Goal: Task Accomplishment & Management: Use online tool/utility

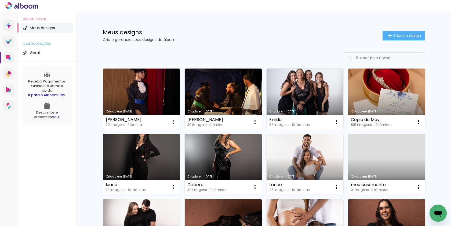
click at [161, 95] on link "Criado em 25/08/25" at bounding box center [141, 99] width 77 height 61
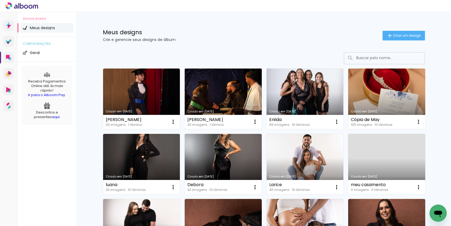
click at [222, 81] on link "Criado em 25/08/25" at bounding box center [223, 99] width 77 height 61
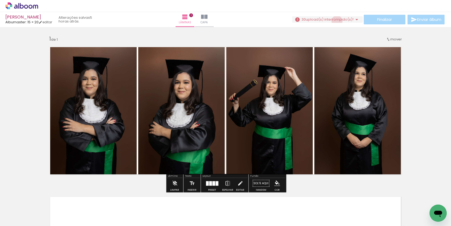
click at [334, 21] on span "upload(s) interrompido(s)!" at bounding box center [329, 19] width 48 height 5
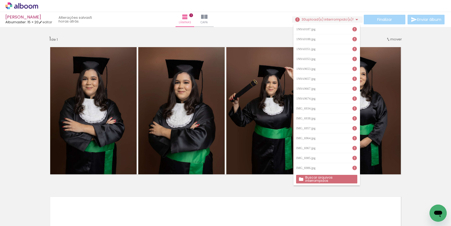
click at [0, 0] on slot "Buscar arquivos interrompidos" at bounding box center [0, 0] width 0 height 0
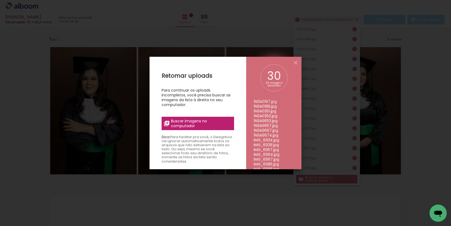
click at [213, 125] on span "Buscar imagens no computador" at bounding box center [201, 124] width 60 height 10
click at [0, 0] on input "file" at bounding box center [0, 0] width 0 height 0
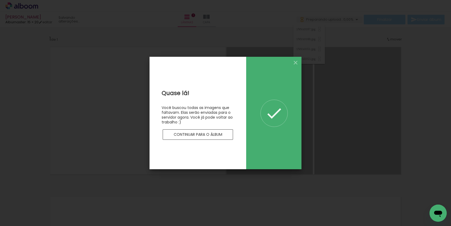
click at [216, 138] on paper-button "Continuar para o álbum" at bounding box center [198, 135] width 70 height 11
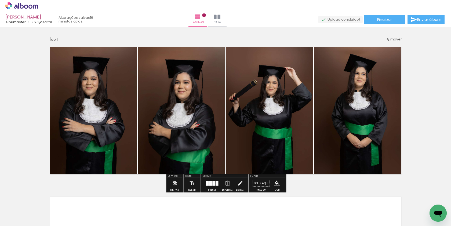
click at [30, 5] on icon at bounding box center [30, 7] width 4 height 4
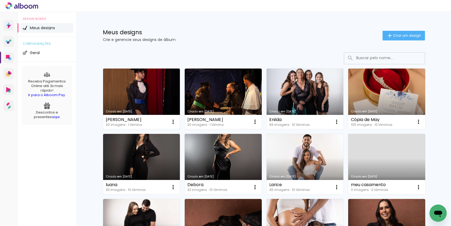
click at [157, 107] on link "Criado em [DATE]" at bounding box center [141, 99] width 77 height 61
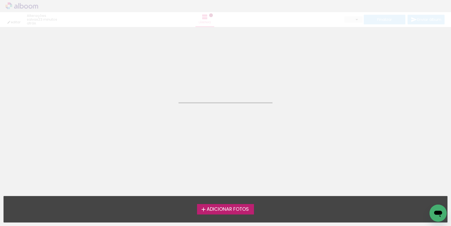
click at [274, 68] on neon-animatable "Confirmar Cancelar" at bounding box center [225, 54] width 451 height 54
click at [205, 209] on iron-icon at bounding box center [203, 210] width 6 height 6
click at [0, 0] on input "file" at bounding box center [0, 0] width 0 height 0
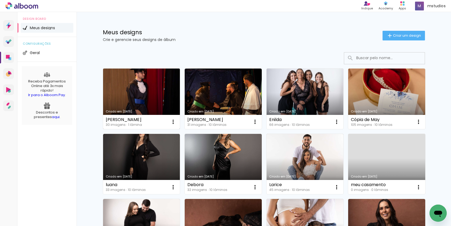
click at [113, 99] on link "Criado em 25/08/25" at bounding box center [141, 99] width 77 height 61
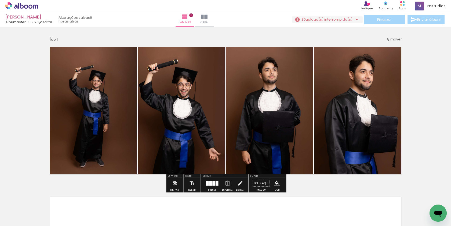
click at [332, 19] on span "upload(s) interrompido(s)!" at bounding box center [329, 19] width 48 height 5
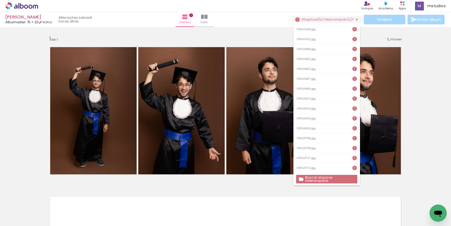
click at [0, 0] on slot "Buscar arquivos interrompidos" at bounding box center [0, 0] width 0 height 0
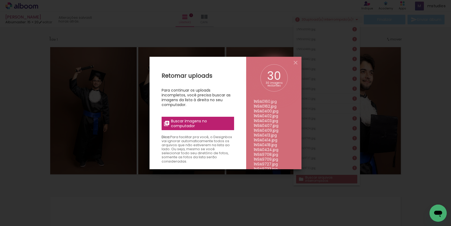
click at [193, 124] on span "Buscar imagens no computador" at bounding box center [201, 124] width 60 height 10
click at [0, 0] on input "file" at bounding box center [0, 0] width 0 height 0
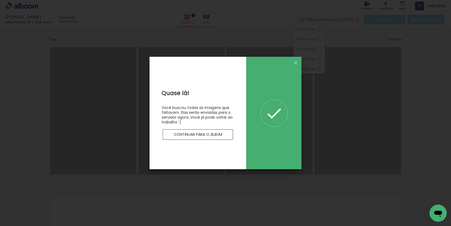
click at [213, 138] on paper-button "Continuar para o álbum" at bounding box center [198, 135] width 70 height 11
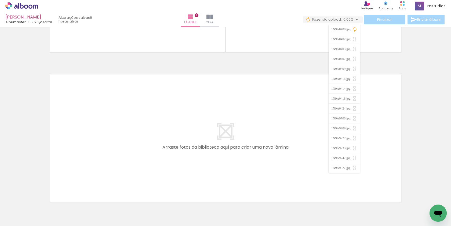
scroll to position [0, 420]
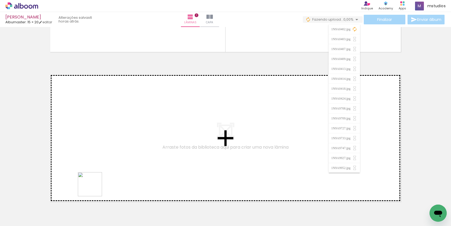
drag, startPoint x: 93, startPoint y: 217, endPoint x: 107, endPoint y: 161, distance: 57.7
click at [107, 161] on quentale-workspace at bounding box center [225, 113] width 451 height 226
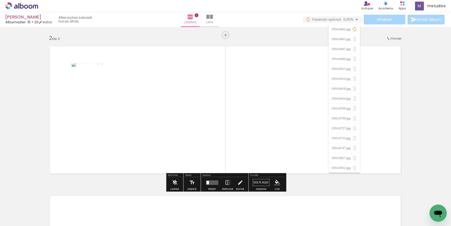
scroll to position [151, 0]
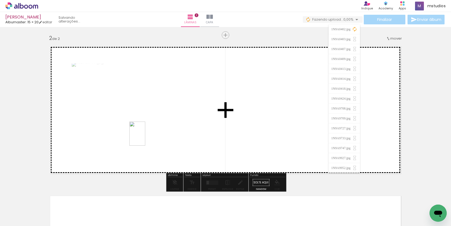
drag, startPoint x: 117, startPoint y: 206, endPoint x: 146, endPoint y: 137, distance: 74.5
click at [146, 137] on quentale-workspace at bounding box center [225, 113] width 451 height 226
drag, startPoint x: 152, startPoint y: 215, endPoint x: 214, endPoint y: 127, distance: 107.7
click at [214, 127] on quentale-workspace at bounding box center [225, 113] width 451 height 226
drag, startPoint x: 181, startPoint y: 213, endPoint x: 238, endPoint y: 145, distance: 88.3
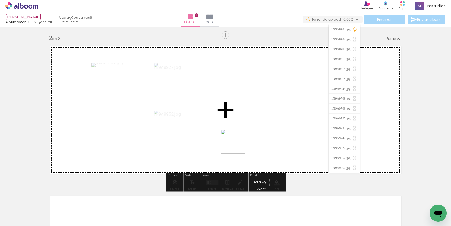
click at [238, 145] on quentale-workspace at bounding box center [225, 113] width 451 height 226
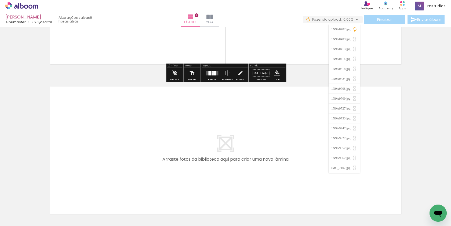
scroll to position [261, 0]
drag, startPoint x: 215, startPoint y: 211, endPoint x: 209, endPoint y: 208, distance: 6.5
click at [209, 208] on quentale-thumb at bounding box center [204, 208] width 30 height 31
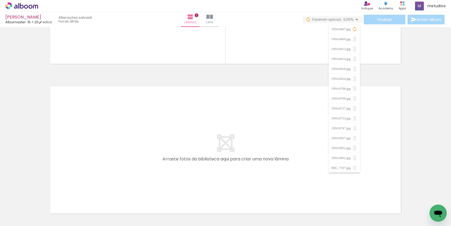
drag, startPoint x: 209, startPoint y: 219, endPoint x: 196, endPoint y: 169, distance: 51.4
click at [196, 169] on quentale-workspace at bounding box center [225, 113] width 451 height 226
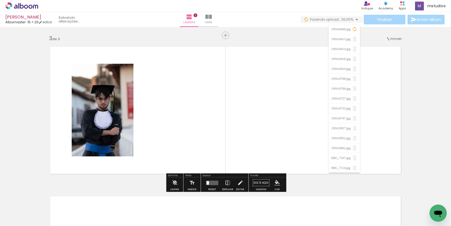
scroll to position [301, 0]
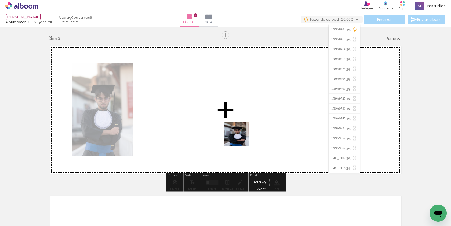
drag, startPoint x: 237, startPoint y: 209, endPoint x: 241, endPoint y: 135, distance: 73.6
click at [241, 135] on quentale-workspace at bounding box center [225, 113] width 451 height 226
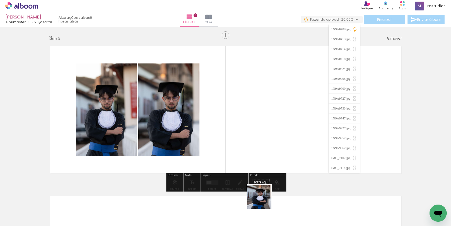
drag, startPoint x: 262, startPoint y: 213, endPoint x: 282, endPoint y: 156, distance: 61.0
click at [282, 156] on quentale-workspace at bounding box center [225, 113] width 451 height 226
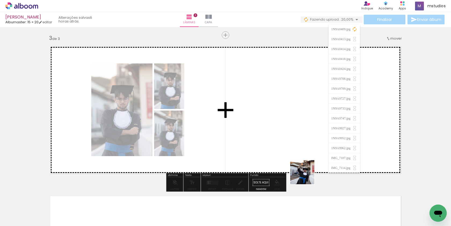
drag, startPoint x: 297, startPoint y: 219, endPoint x: 314, endPoint y: 144, distance: 76.3
click at [314, 144] on quentale-workspace at bounding box center [225, 113] width 451 height 226
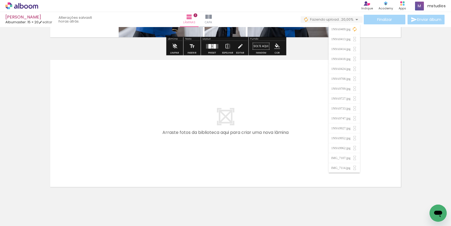
scroll to position [438, 0]
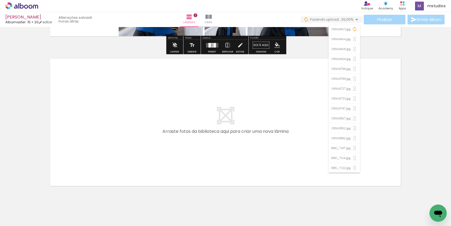
drag, startPoint x: 323, startPoint y: 208, endPoint x: 266, endPoint y: 128, distance: 98.1
click at [266, 128] on quentale-workspace at bounding box center [225, 113] width 451 height 226
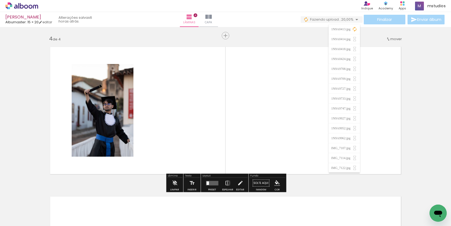
scroll to position [451, 0]
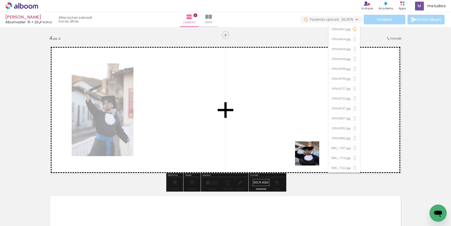
drag, startPoint x: 359, startPoint y: 211, endPoint x: 301, endPoint y: 142, distance: 89.9
click at [301, 142] on quentale-workspace at bounding box center [225, 113] width 451 height 226
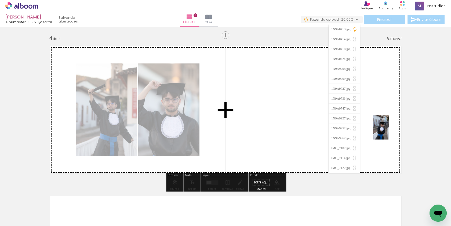
drag, startPoint x: 388, startPoint y: 212, endPoint x: 389, endPoint y: 132, distance: 80.7
click at [389, 132] on quentale-workspace at bounding box center [225, 113] width 451 height 226
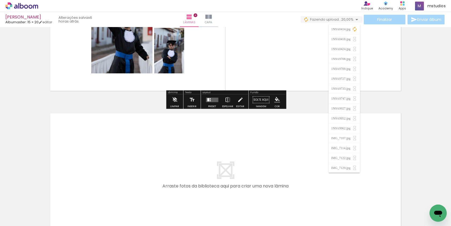
scroll to position [535, 0]
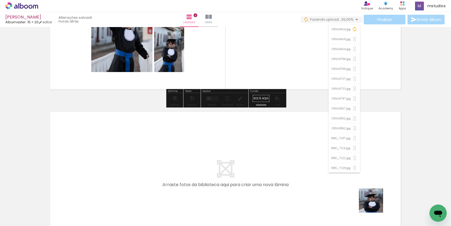
drag, startPoint x: 411, startPoint y: 211, endPoint x: 317, endPoint y: 180, distance: 99.2
click at [317, 180] on quentale-workspace at bounding box center [225, 113] width 451 height 226
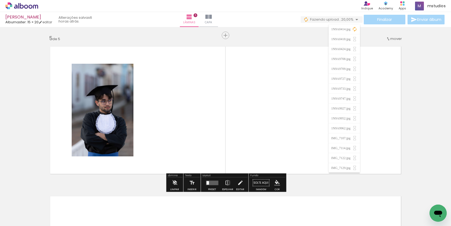
scroll to position [600, 0]
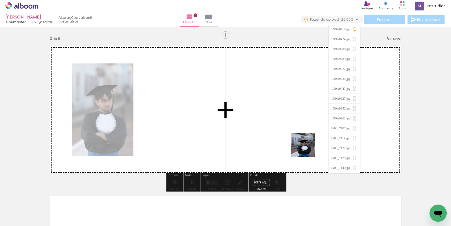
drag, startPoint x: 444, startPoint y: 206, endPoint x: 306, endPoint y: 149, distance: 150.2
click at [306, 149] on quentale-workspace at bounding box center [225, 113] width 451 height 226
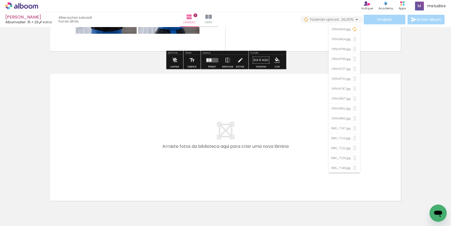
scroll to position [724, 0]
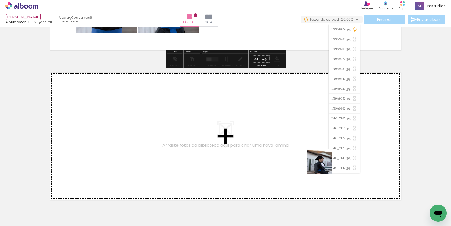
drag, startPoint x: 409, startPoint y: 214, endPoint x: 322, endPoint y: 164, distance: 100.7
click at [322, 164] on quentale-workspace at bounding box center [225, 113] width 451 height 226
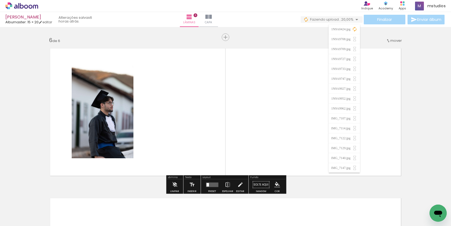
scroll to position [750, 0]
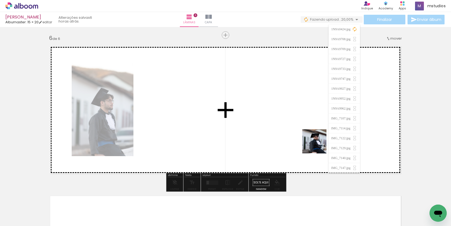
drag, startPoint x: 427, startPoint y: 204, endPoint x: 318, endPoint y: 145, distance: 124.3
click at [318, 145] on quentale-workspace at bounding box center [225, 113] width 451 height 226
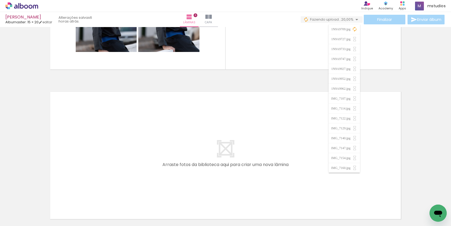
scroll to position [873, 0]
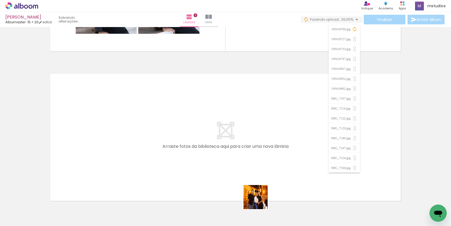
drag, startPoint x: 259, startPoint y: 207, endPoint x: 273, endPoint y: 162, distance: 46.5
click at [273, 162] on quentale-workspace at bounding box center [225, 113] width 451 height 226
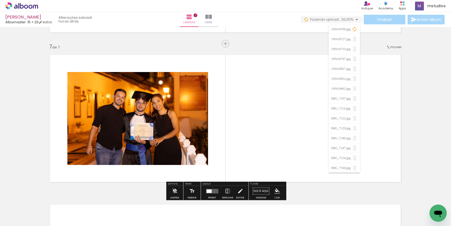
scroll to position [900, 0]
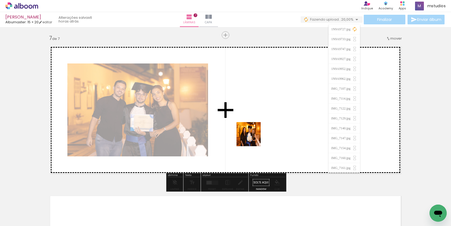
drag, startPoint x: 235, startPoint y: 207, endPoint x: 256, endPoint y: 130, distance: 80.3
click at [256, 130] on quentale-workspace at bounding box center [225, 113] width 451 height 226
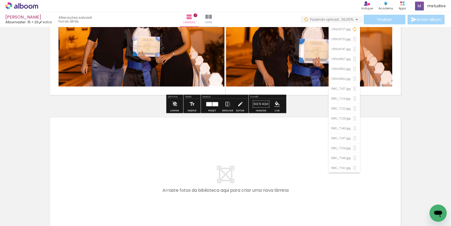
scroll to position [984, 0]
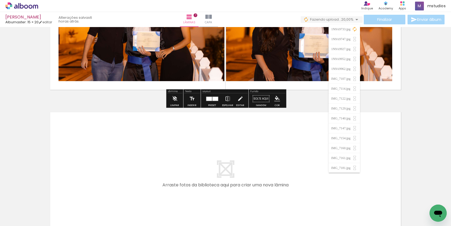
drag, startPoint x: 203, startPoint y: 210, endPoint x: 207, endPoint y: 153, distance: 56.5
click at [207, 153] on quentale-workspace at bounding box center [225, 113] width 451 height 226
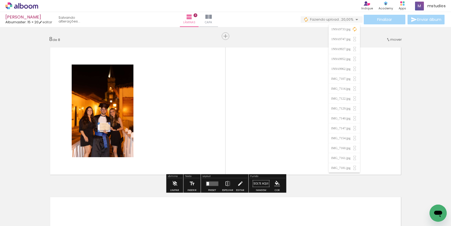
scroll to position [1050, 0]
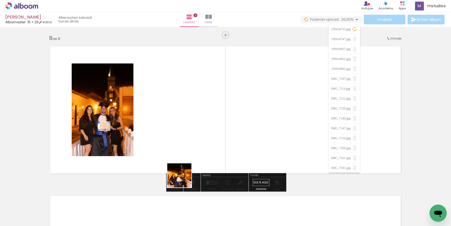
drag, startPoint x: 179, startPoint y: 202, endPoint x: 202, endPoint y: 139, distance: 67.6
click at [202, 139] on quentale-workspace at bounding box center [225, 113] width 451 height 226
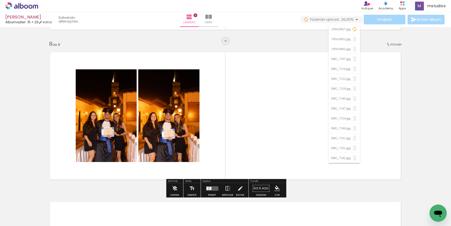
scroll to position [0, 0]
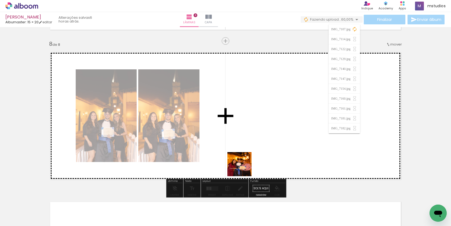
drag, startPoint x: 231, startPoint y: 211, endPoint x: 245, endPoint y: 165, distance: 47.7
click at [245, 165] on quentale-workspace at bounding box center [225, 113] width 451 height 226
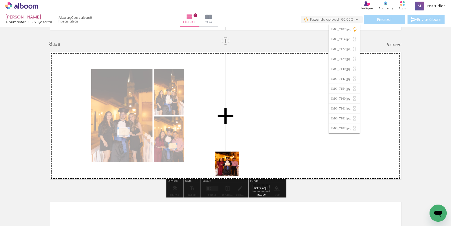
drag, startPoint x: 211, startPoint y: 207, endPoint x: 234, endPoint y: 165, distance: 48.0
click at [234, 165] on quentale-workspace at bounding box center [225, 113] width 451 height 226
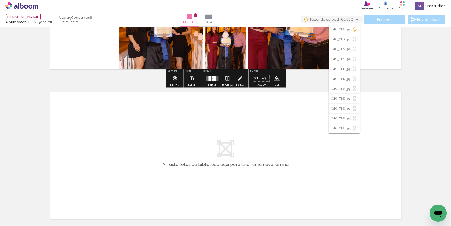
scroll to position [1177, 0]
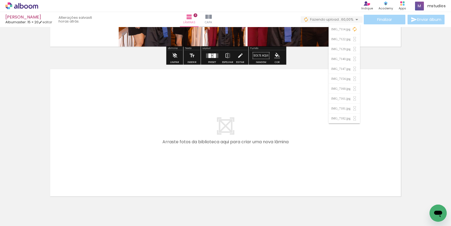
drag, startPoint x: 176, startPoint y: 213, endPoint x: 200, endPoint y: 137, distance: 79.6
click at [200, 137] on quentale-workspace at bounding box center [225, 113] width 451 height 226
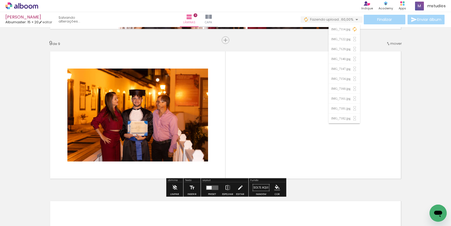
scroll to position [1200, 0]
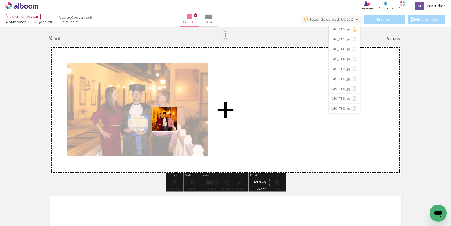
drag, startPoint x: 144, startPoint y: 210, endPoint x: 170, endPoint y: 121, distance: 92.3
click at [170, 121] on quentale-workspace at bounding box center [225, 113] width 451 height 226
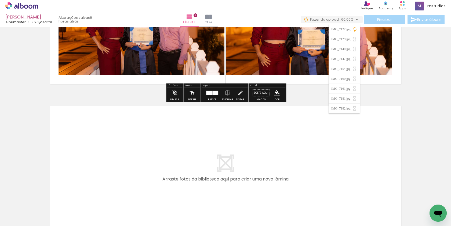
scroll to position [1291, 0]
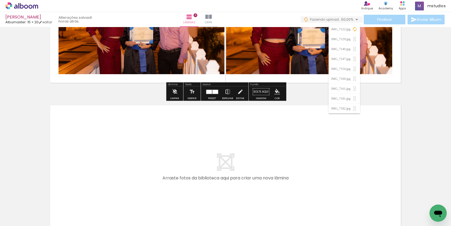
drag, startPoint x: 120, startPoint y: 209, endPoint x: 126, endPoint y: 172, distance: 37.5
click at [126, 172] on quentale-workspace at bounding box center [225, 113] width 451 height 226
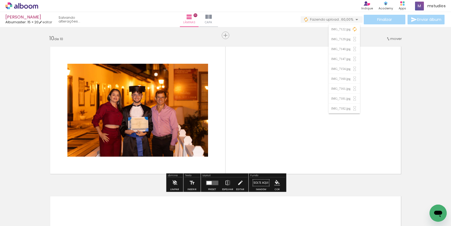
scroll to position [1350, 0]
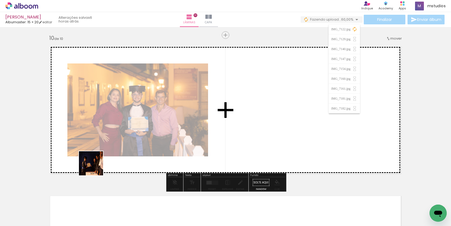
drag, startPoint x: 88, startPoint y: 209, endPoint x: 105, endPoint y: 150, distance: 61.8
click at [105, 150] on quentale-workspace at bounding box center [225, 113] width 451 height 226
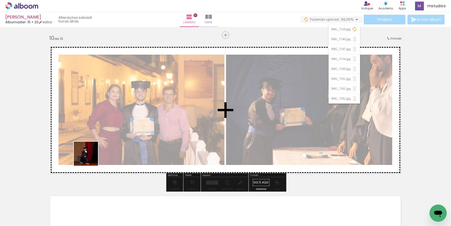
drag, startPoint x: 60, startPoint y: 214, endPoint x: 100, endPoint y: 147, distance: 78.1
click at [100, 147] on quentale-workspace at bounding box center [225, 113] width 451 height 226
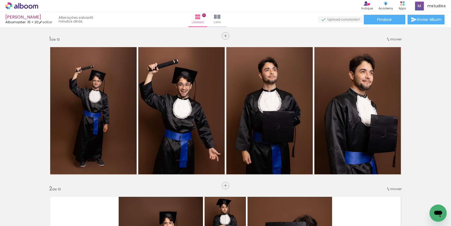
scroll to position [1350, 0]
